Goal: Information Seeking & Learning: Find specific page/section

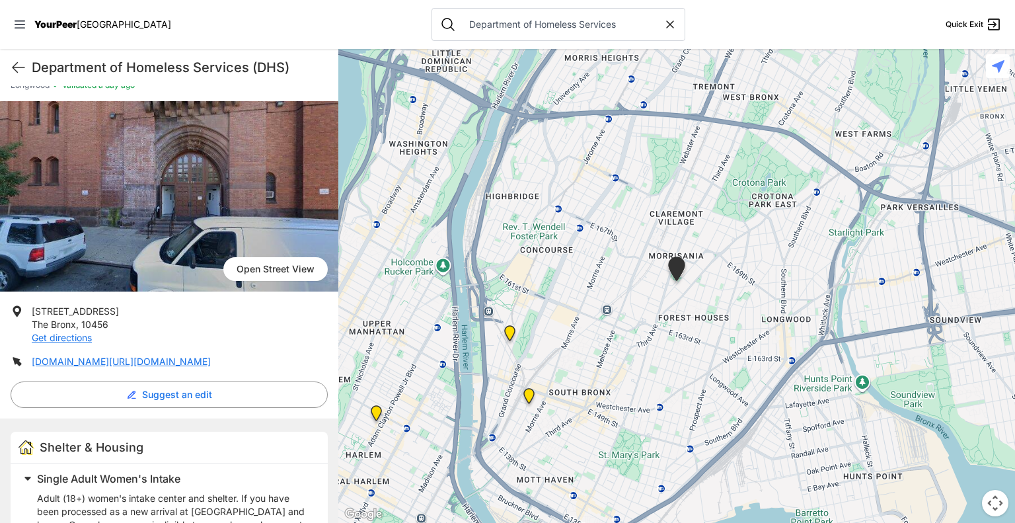
click at [663, 26] on icon at bounding box center [669, 24] width 13 height 13
click at [539, 27] on input "text" at bounding box center [568, 24] width 215 height 13
select select "recentlyUpdated"
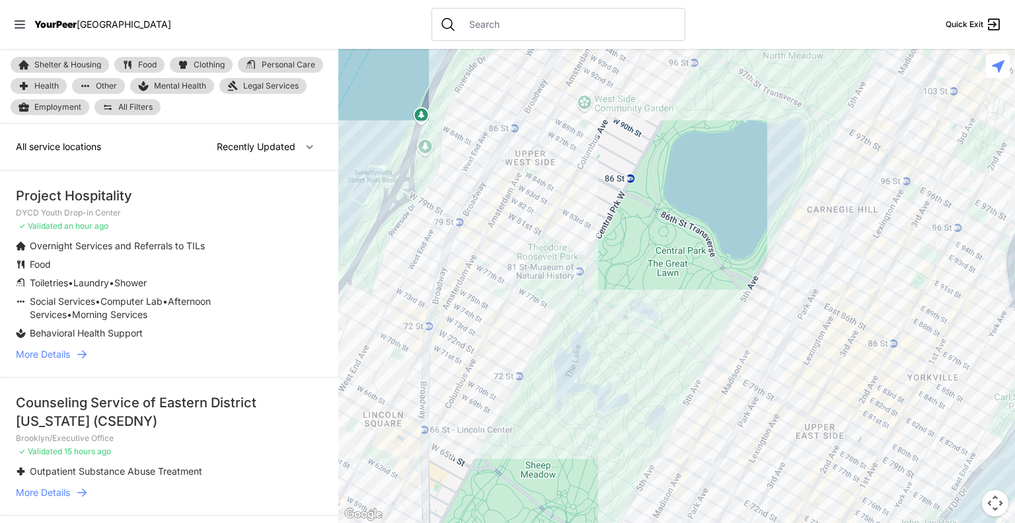
type input "M"
select select "recentlyUpdated"
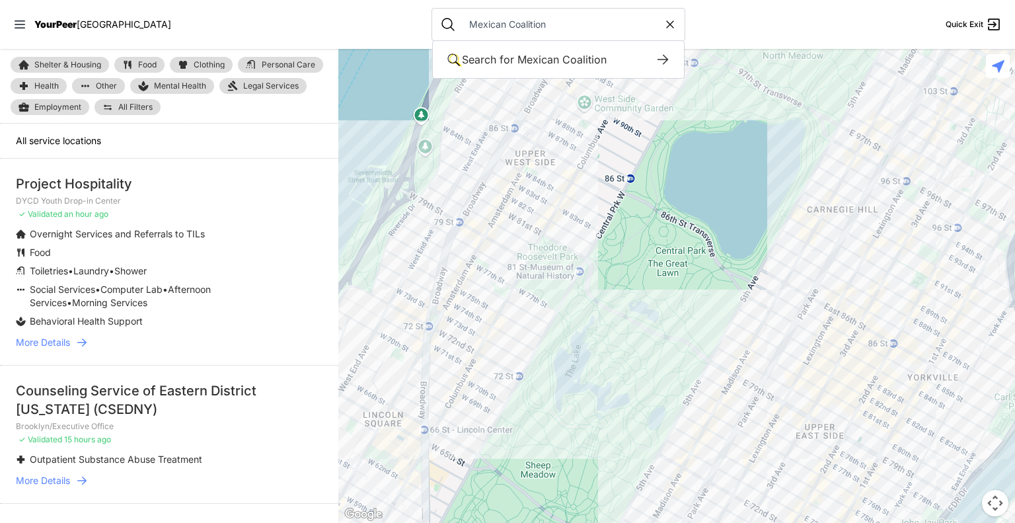
type input "Mexican Coalition"
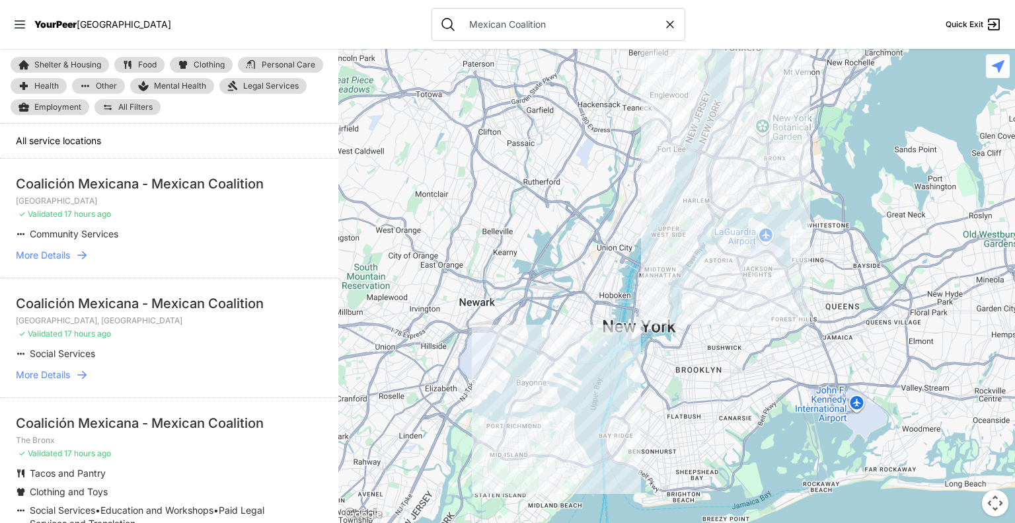
click at [71, 253] on link "More Details" at bounding box center [169, 254] width 307 height 13
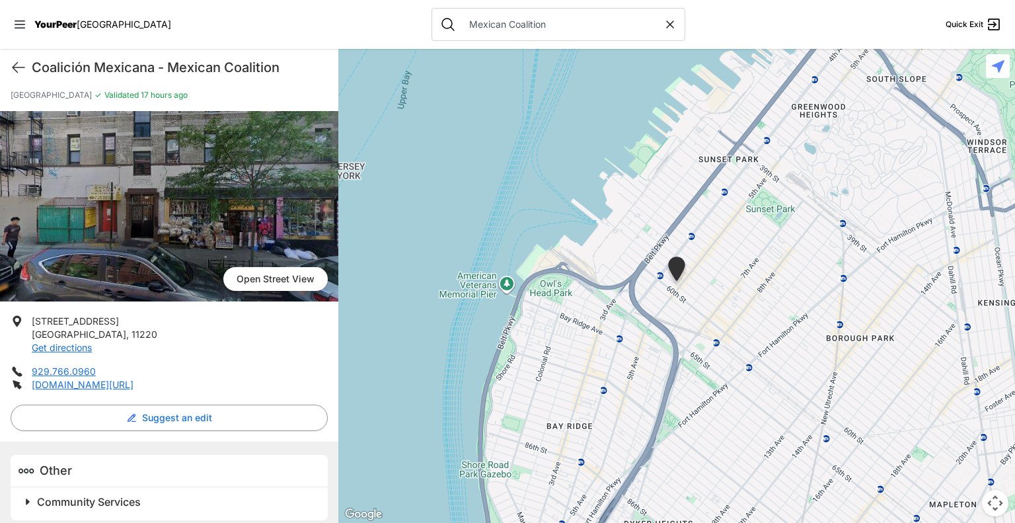
scroll to position [48, 0]
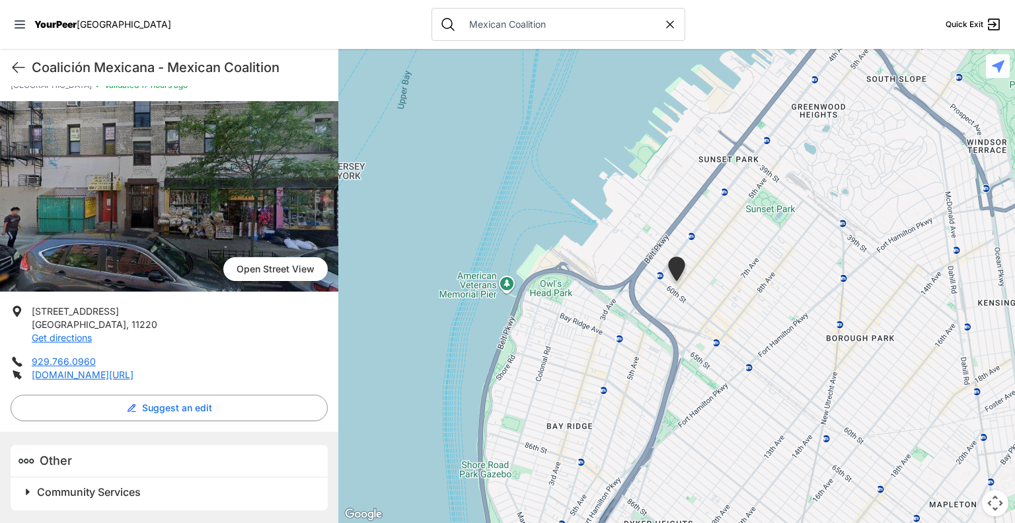
click at [32, 488] on span at bounding box center [193, 491] width 349 height 19
